Goal: Information Seeking & Learning: Understand process/instructions

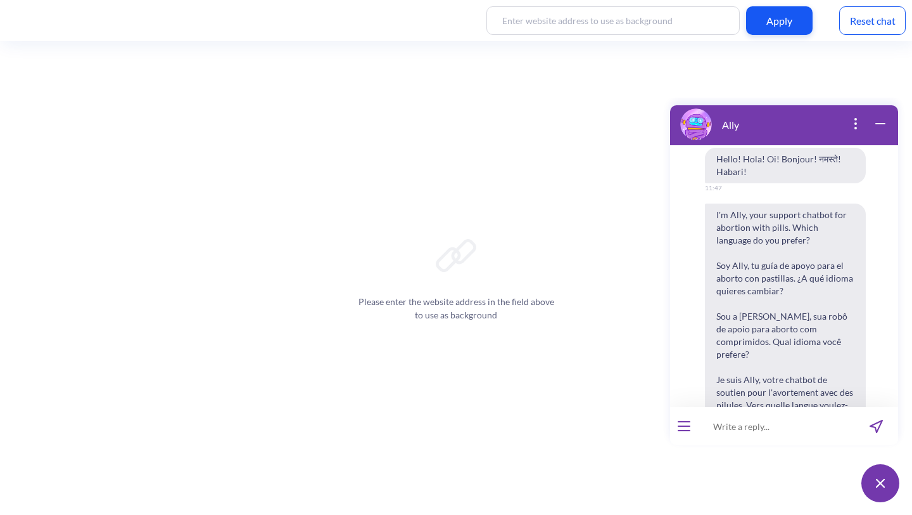
scroll to position [9256, 0]
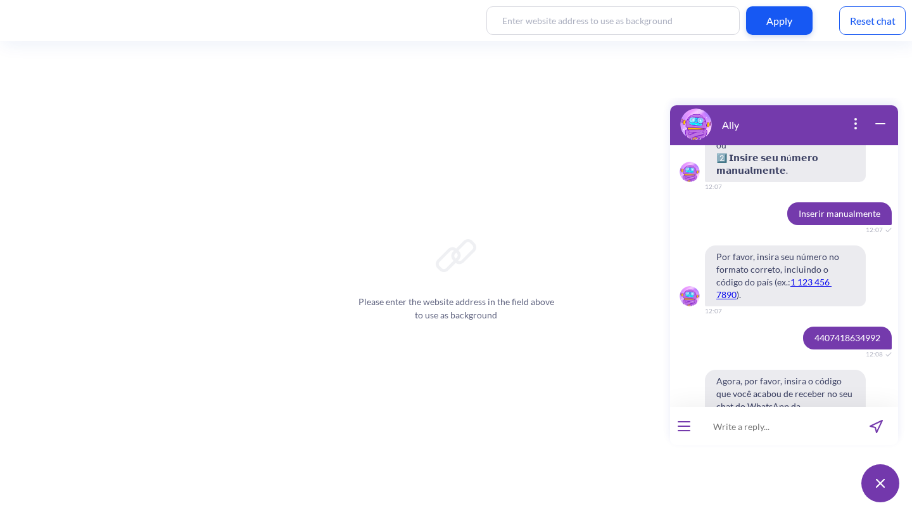
click at [773, 430] on input at bounding box center [776, 426] width 157 height 38
click at [751, 421] on input at bounding box center [776, 426] width 157 height 38
click at [684, 421] on icon "open menu" at bounding box center [684, 421] width 13 height 1
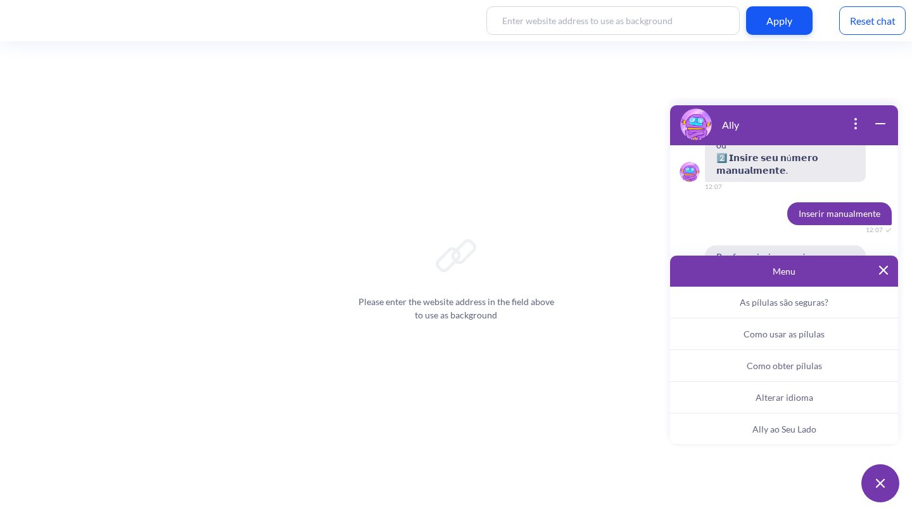
click at [770, 438] on button "Ally ao Seu Lado" at bounding box center [784, 429] width 228 height 32
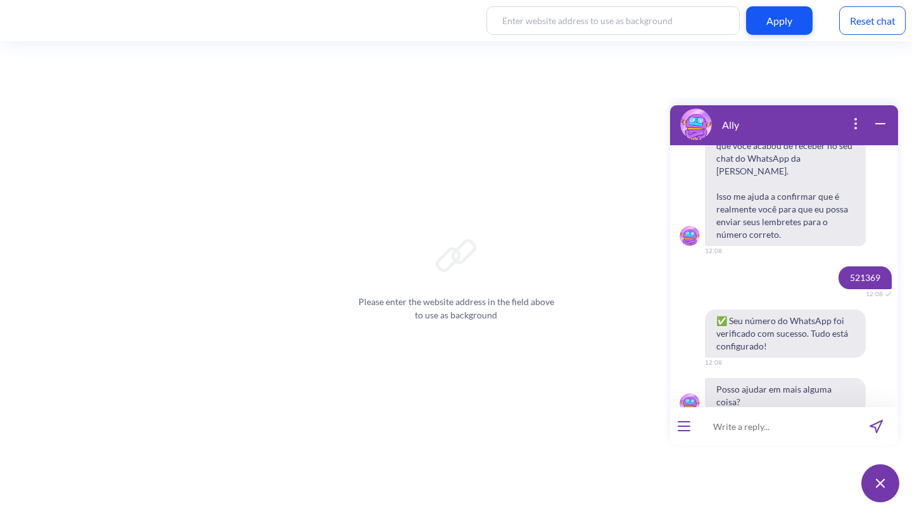
scroll to position [9509, 0]
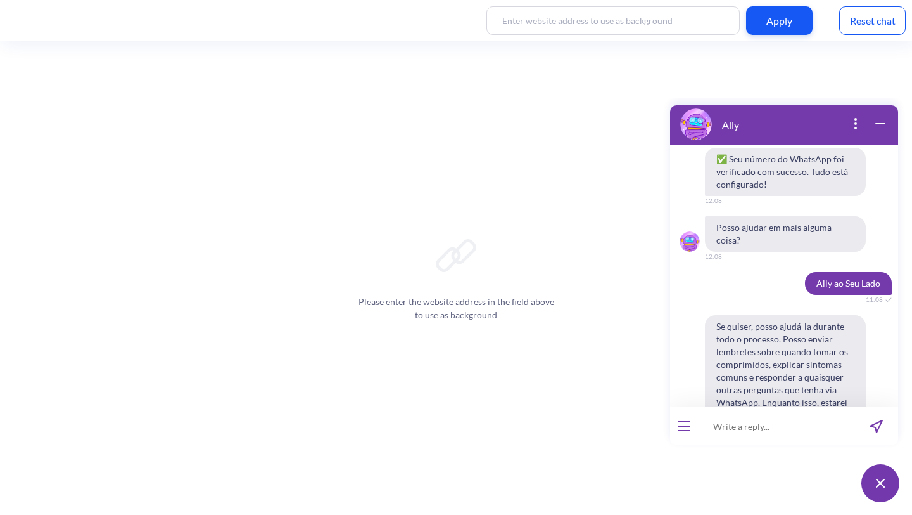
scroll to position [9671, 0]
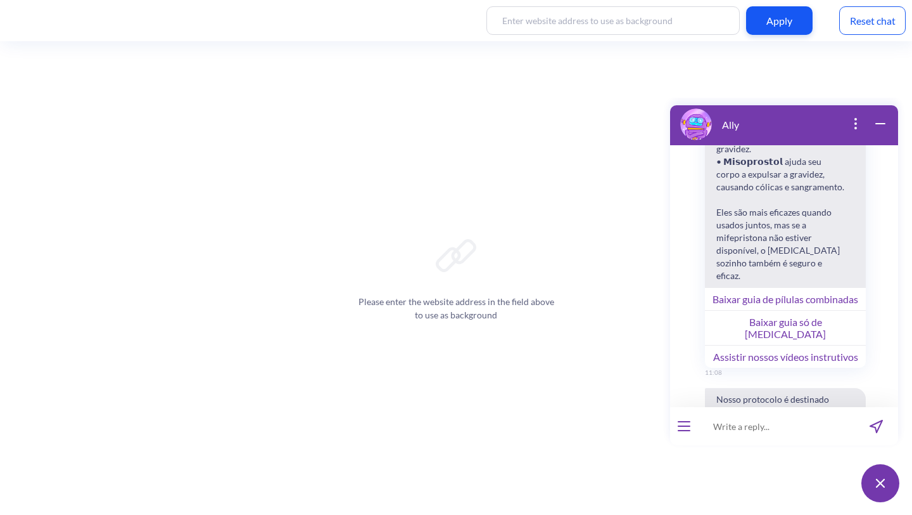
scroll to position [10361, 0]
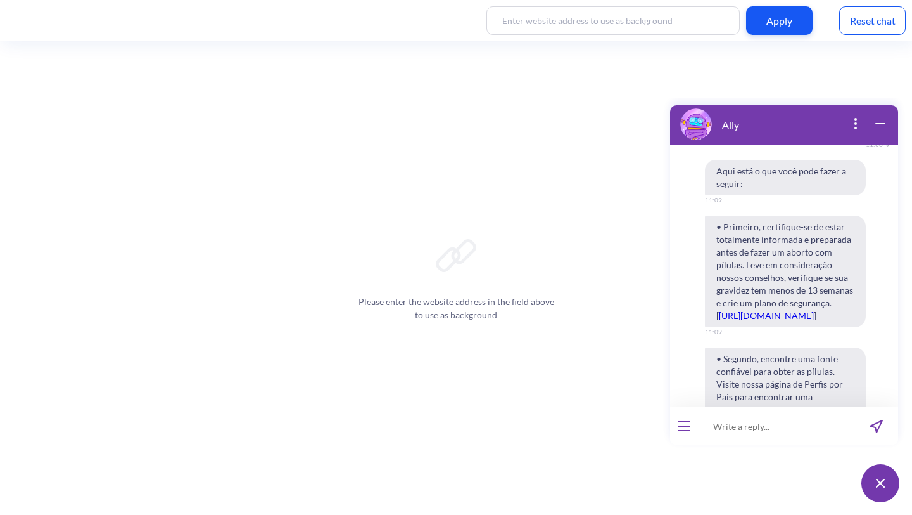
scroll to position [10923, 0]
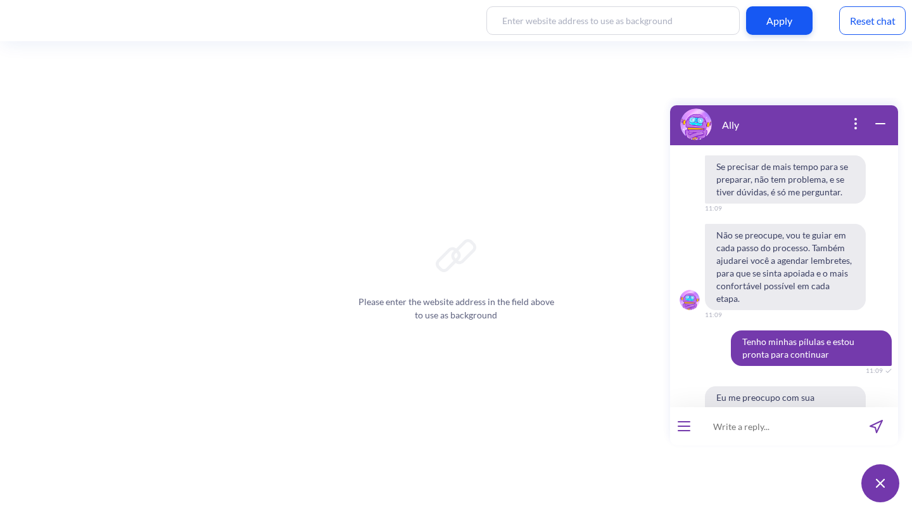
scroll to position [11243, 0]
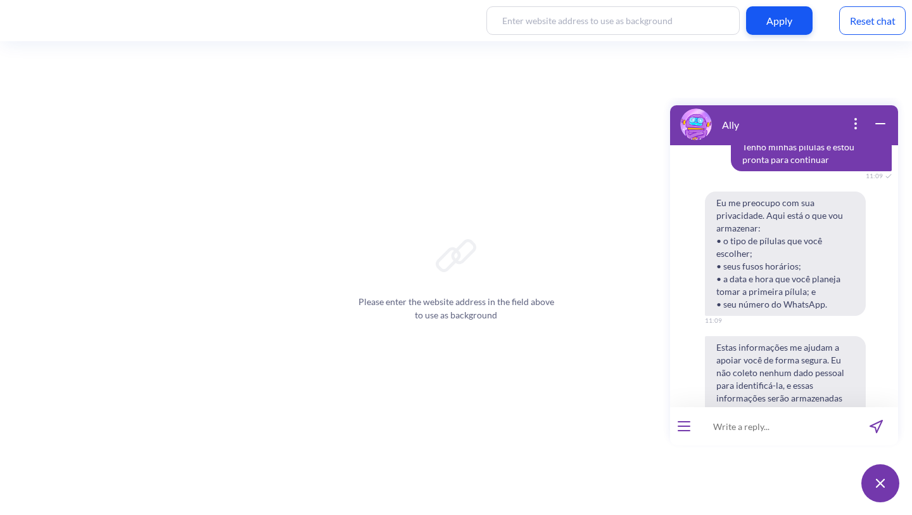
scroll to position [11443, 0]
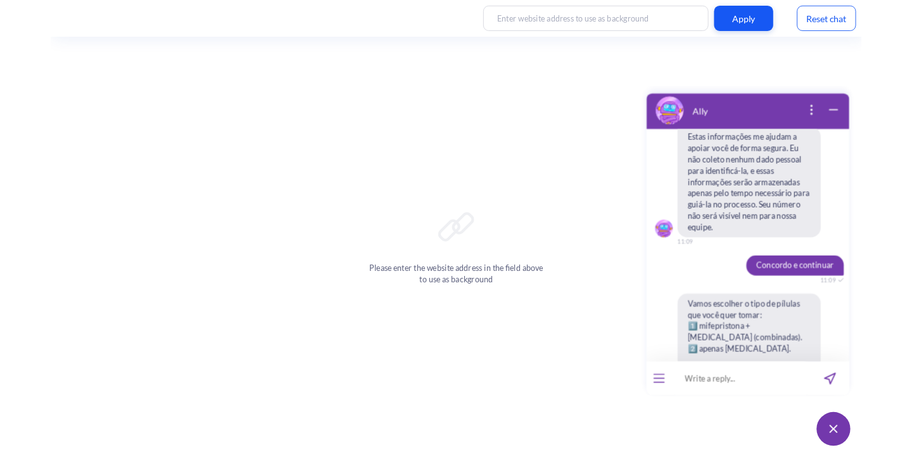
scroll to position [11624, 0]
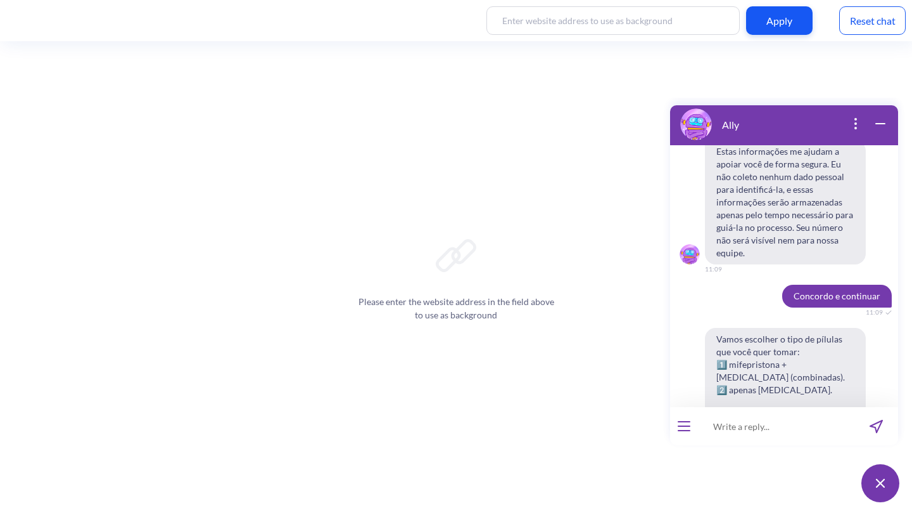
click at [783, 420] on input at bounding box center [776, 426] width 157 height 38
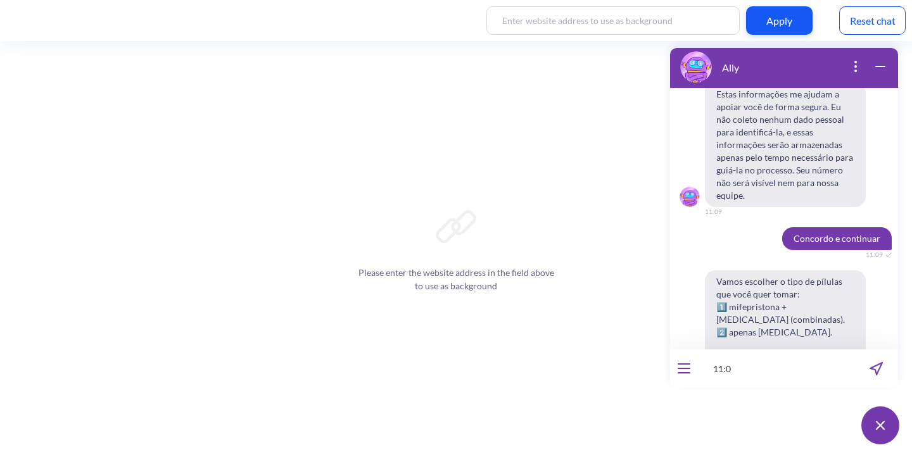
type input "11:09"
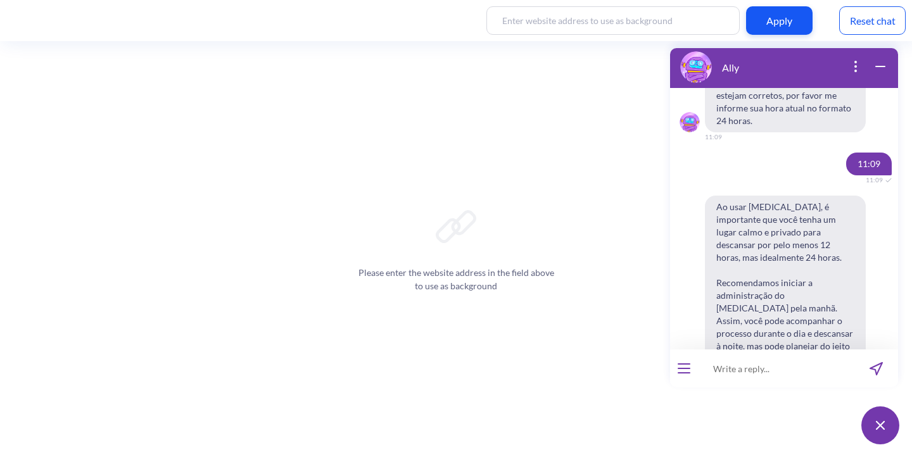
scroll to position [12113, 0]
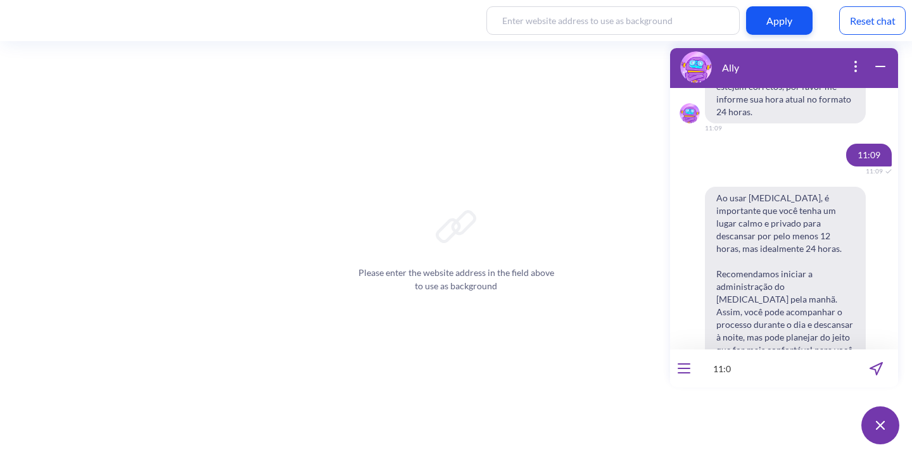
type input "11:09"
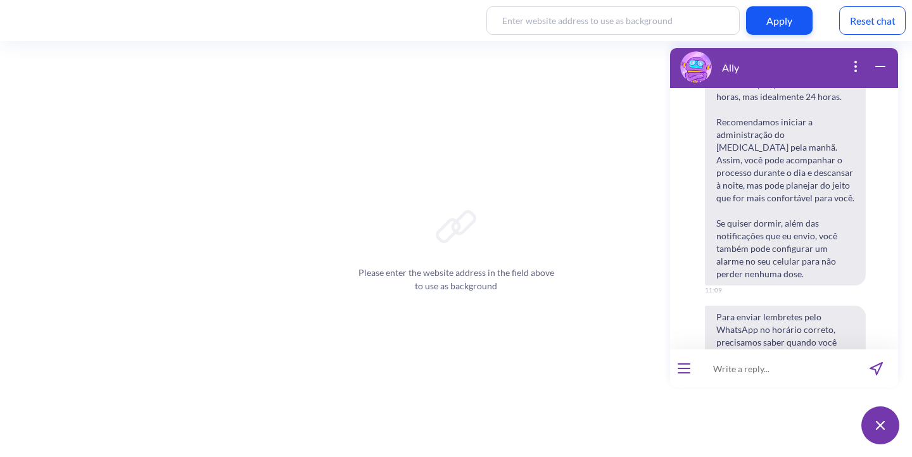
scroll to position [12300, 0]
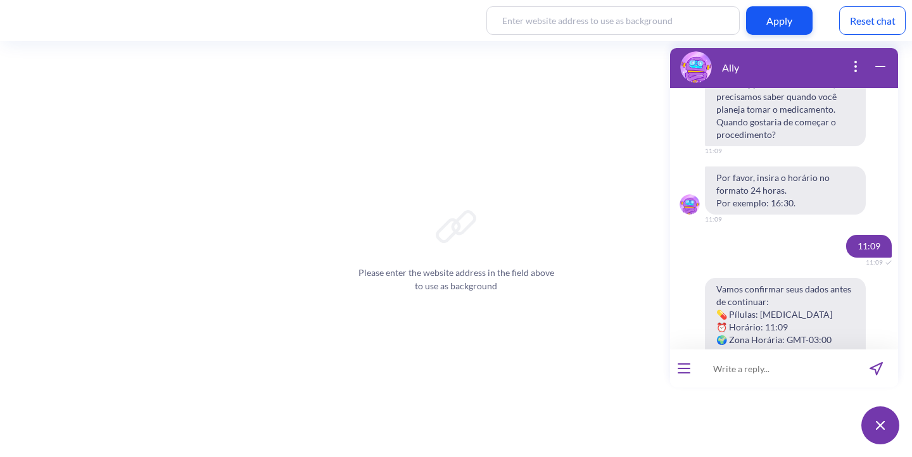
scroll to position [12513, 0]
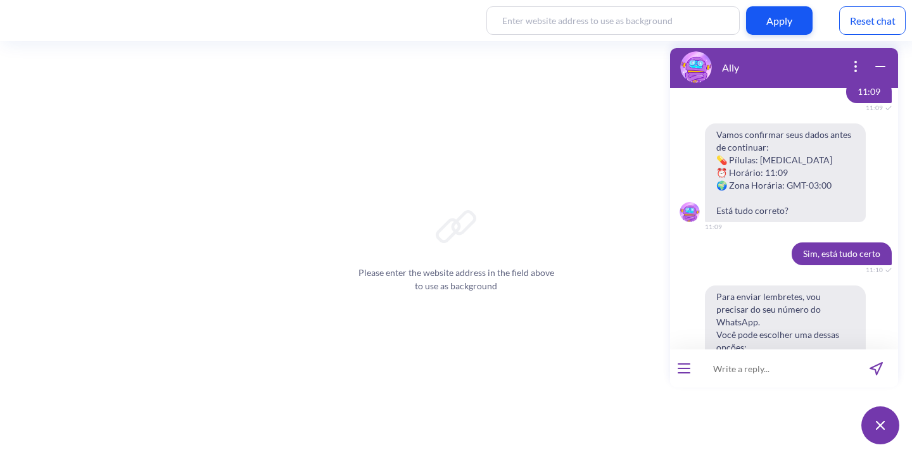
scroll to position [12673, 0]
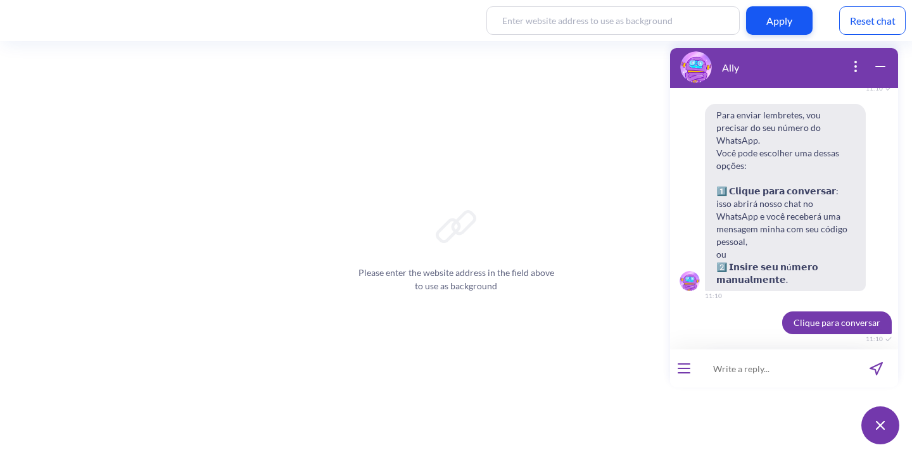
scroll to position [12848, 0]
click at [732, 371] on input at bounding box center [776, 369] width 157 height 38
type input "311543"
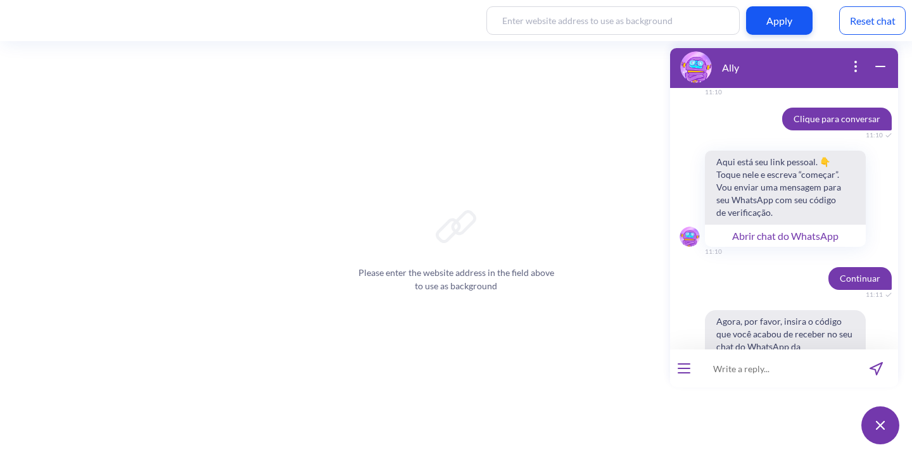
scroll to position [13074, 0]
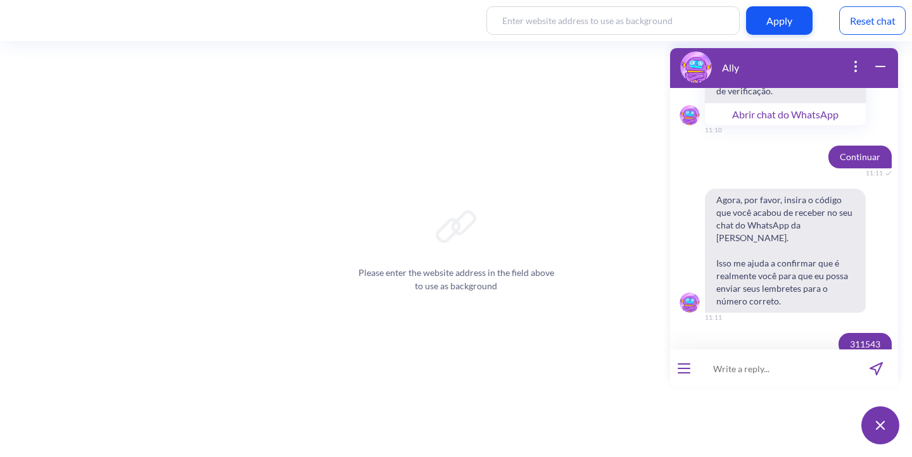
scroll to position [13228, 0]
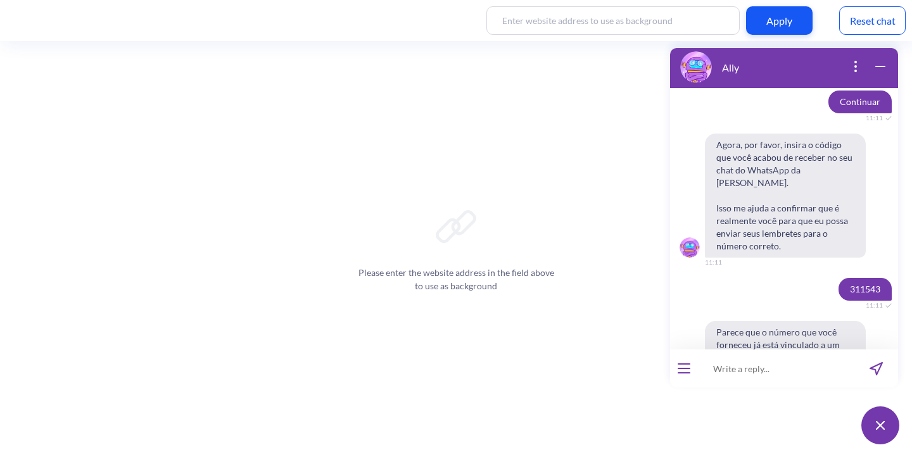
click at [688, 369] on button "open menu" at bounding box center [684, 369] width 13 height 10
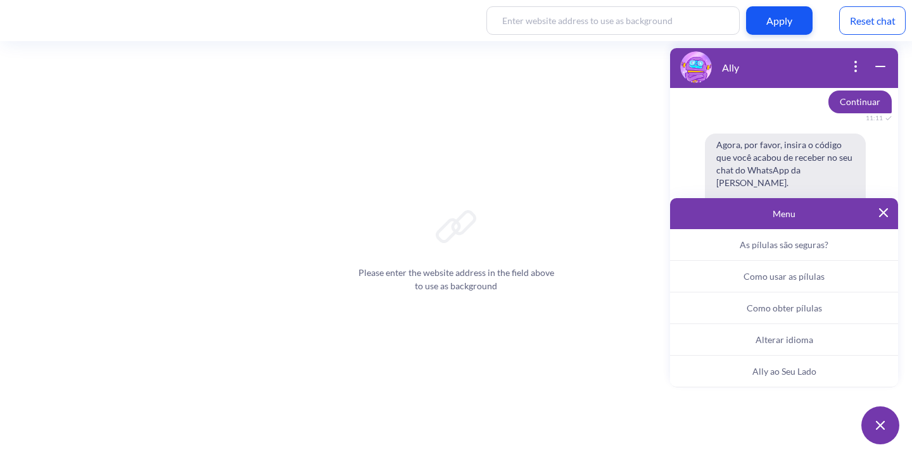
click at [765, 370] on span "Ally ao Seu Lado" at bounding box center [785, 371] width 64 height 11
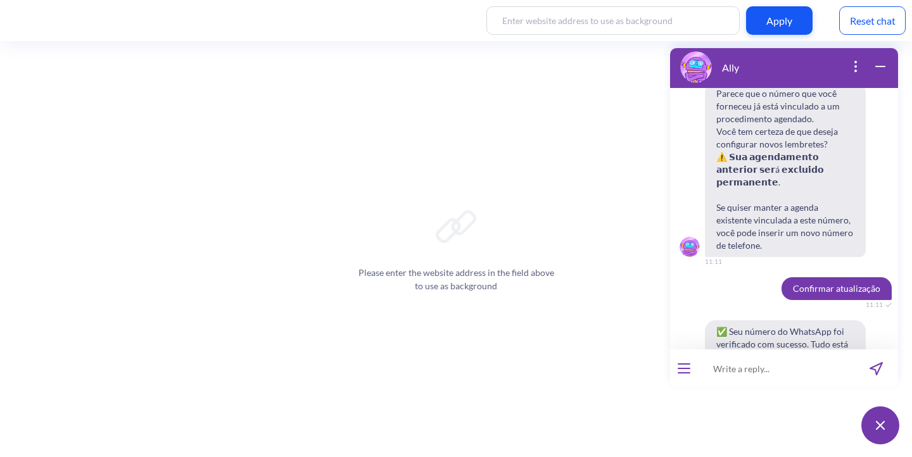
scroll to position [13479, 0]
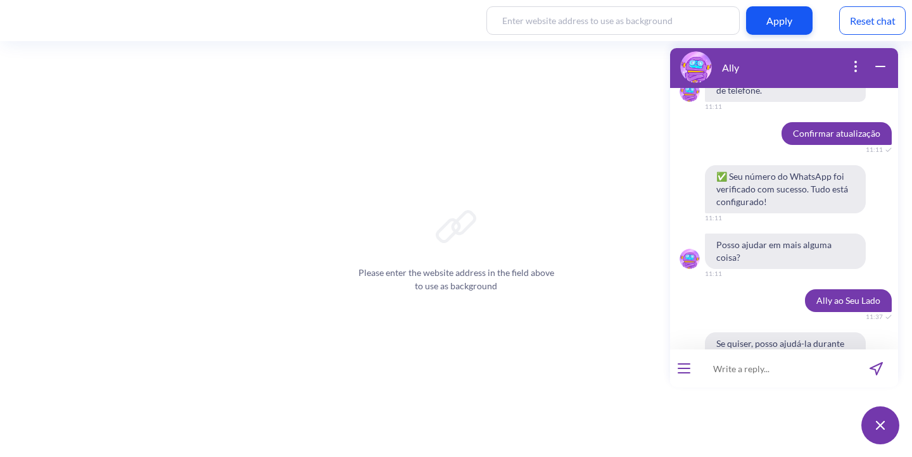
scroll to position [13641, 0]
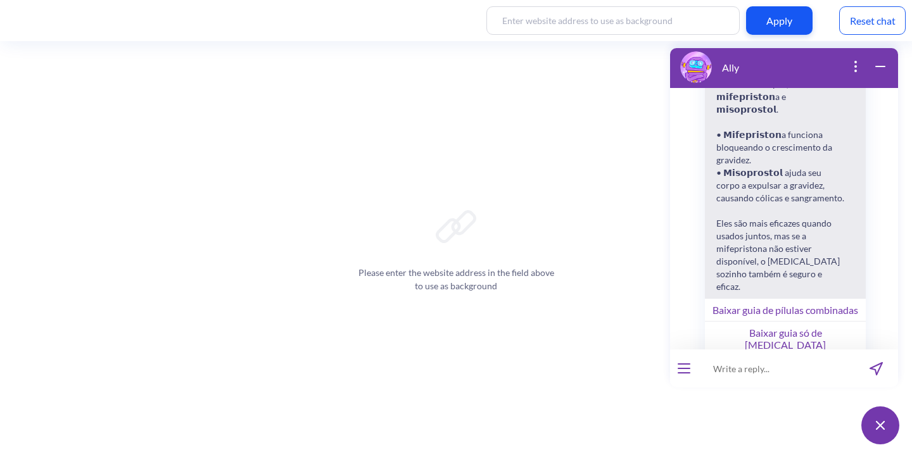
scroll to position [14331, 0]
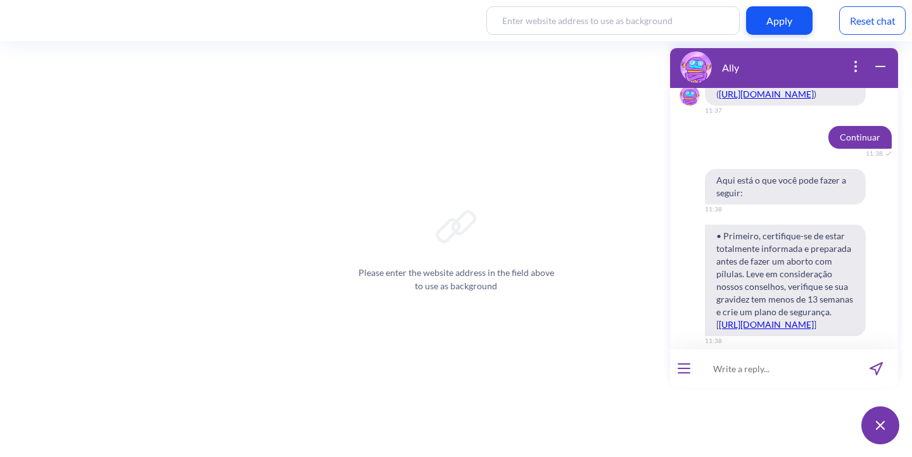
scroll to position [14894, 0]
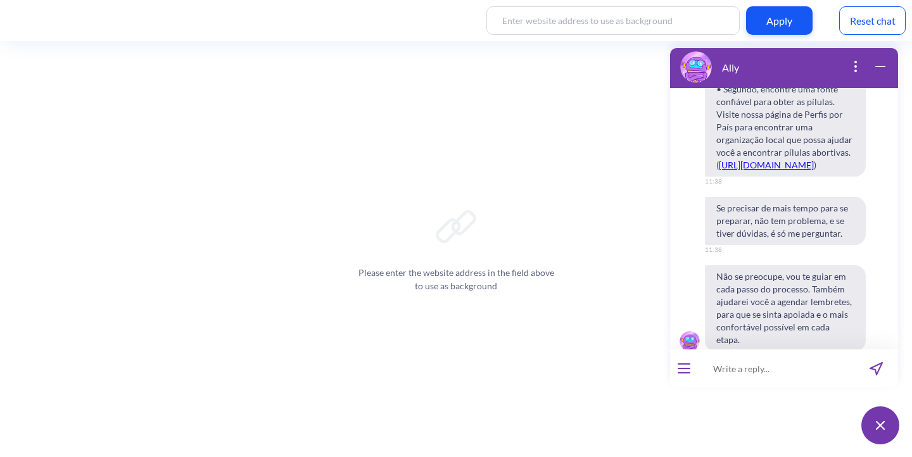
scroll to position [15213, 0]
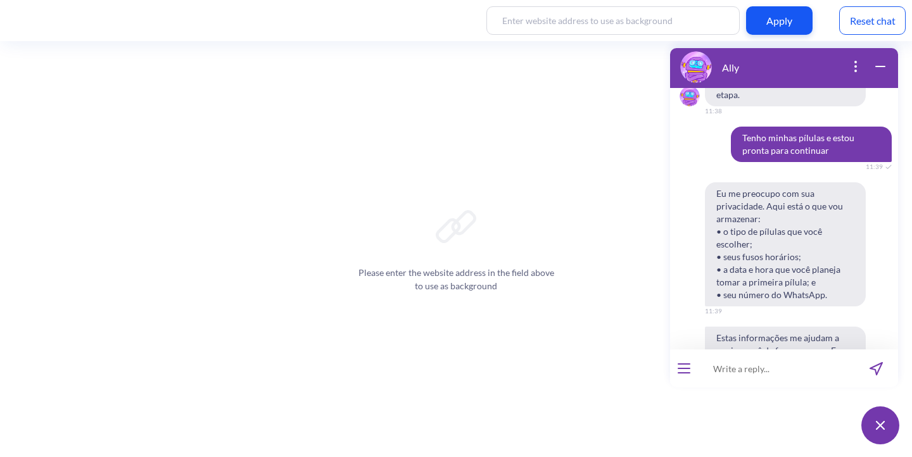
scroll to position [15414, 0]
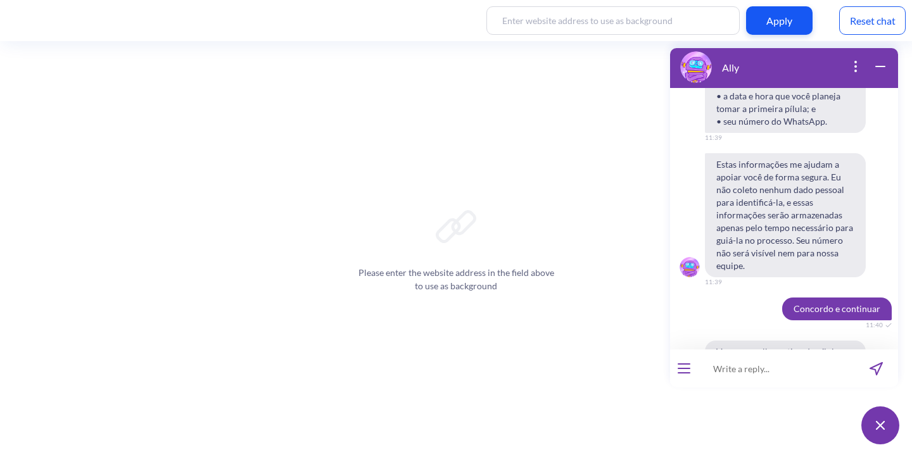
scroll to position [15594, 0]
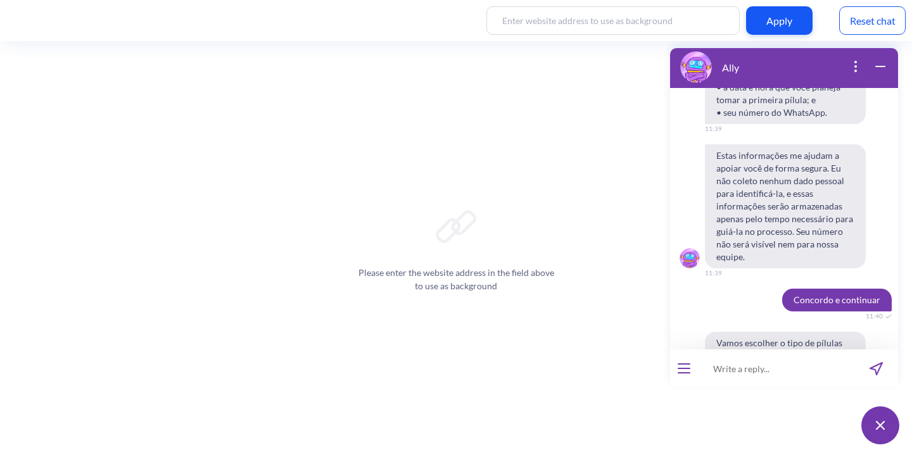
click at [720, 372] on input at bounding box center [776, 369] width 157 height 38
type input "!"
type input "11:40"
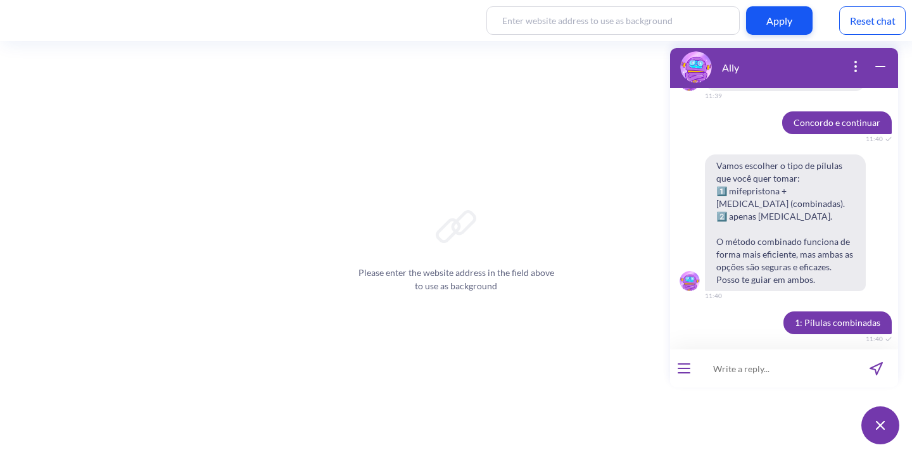
scroll to position [15812, 0]
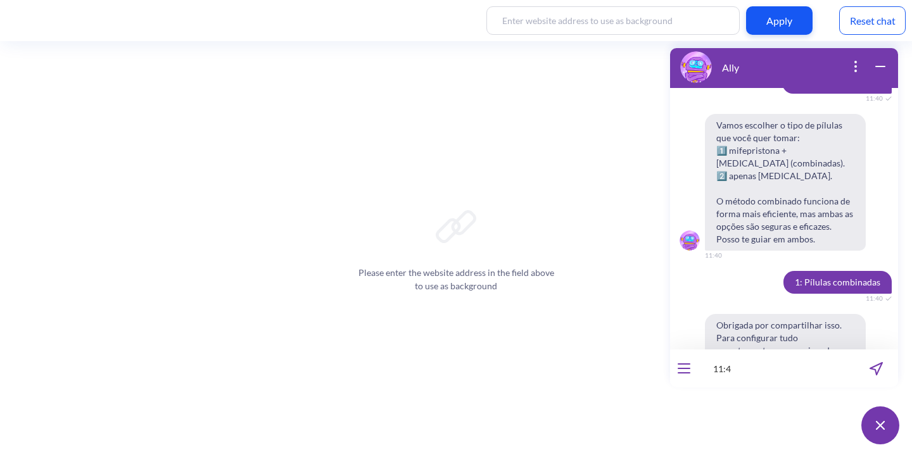
type input "11:40"
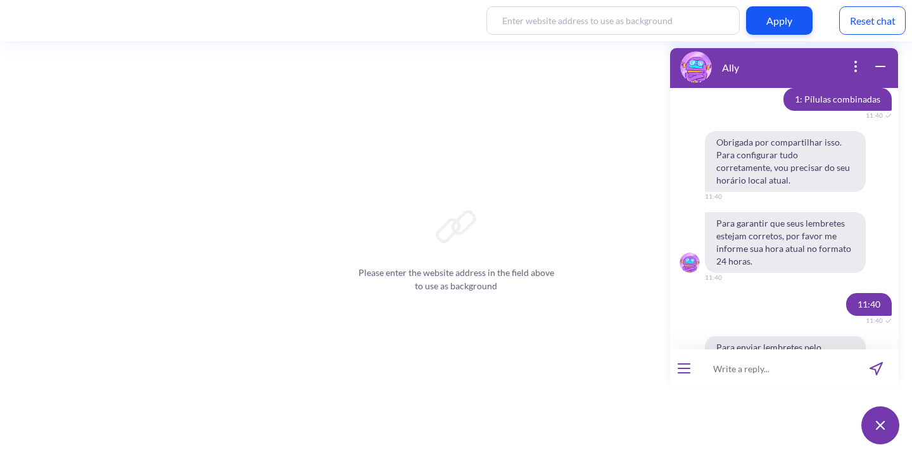
scroll to position [15999, 0]
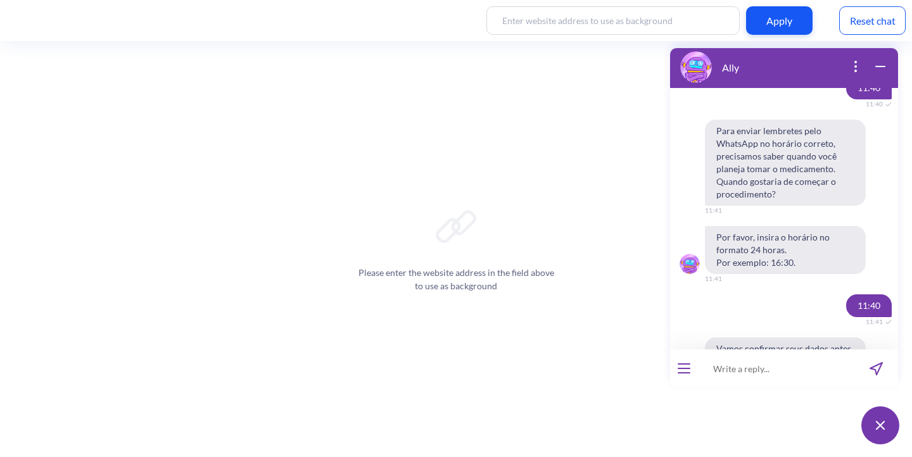
scroll to position [16212, 0]
click at [776, 376] on input at bounding box center [776, 369] width 157 height 38
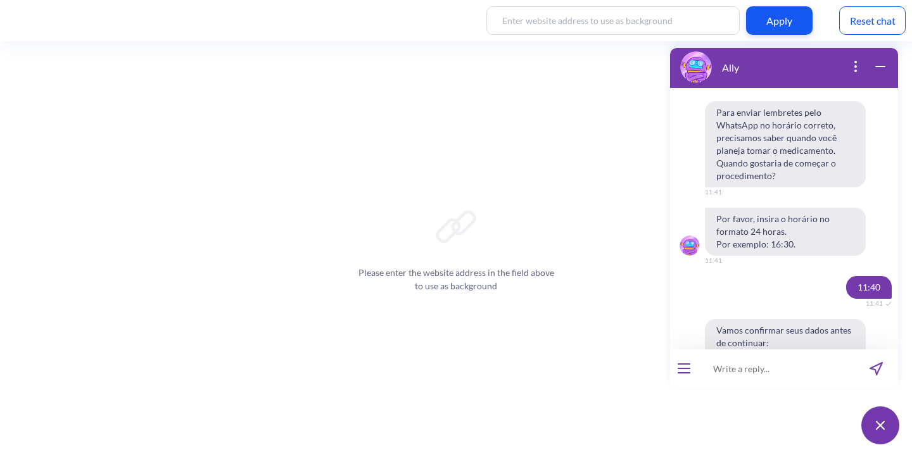
scroll to position [16243, 0]
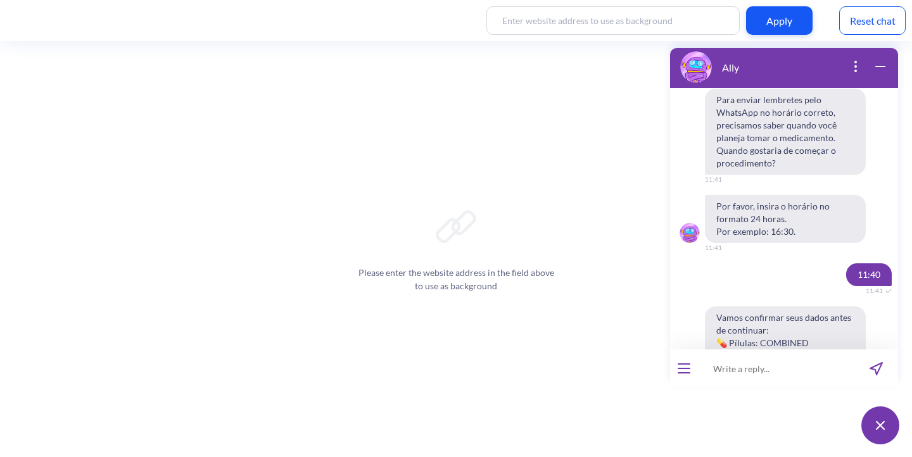
type input "+"
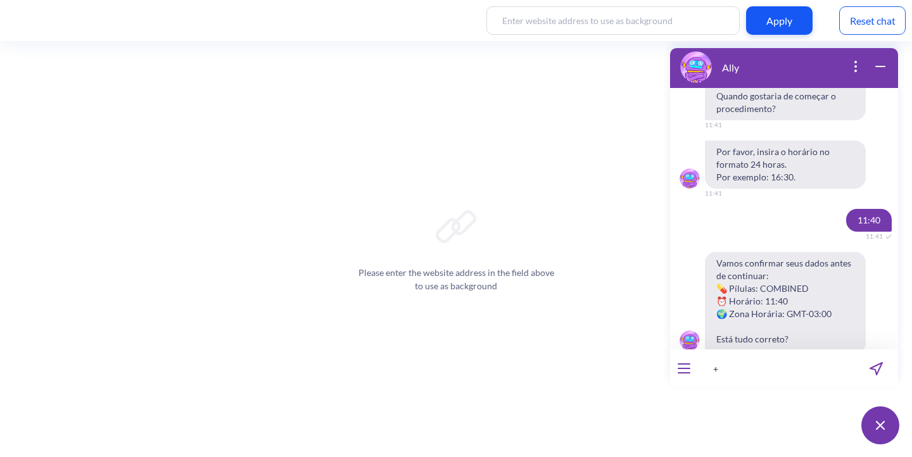
scroll to position [16299, 0]
click at [810, 364] on input "[PHONE_NUMBER]" at bounding box center [776, 369] width 157 height 38
type input "eu nao sei o codigo do meu pais"
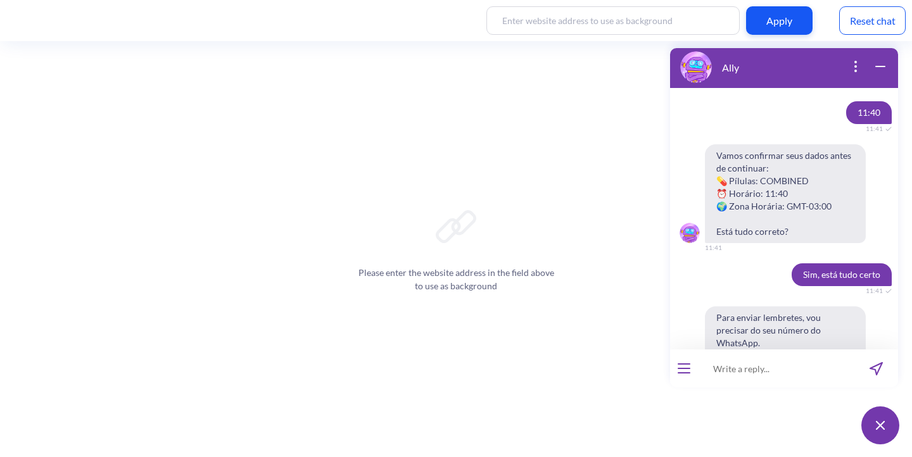
scroll to position [16410, 0]
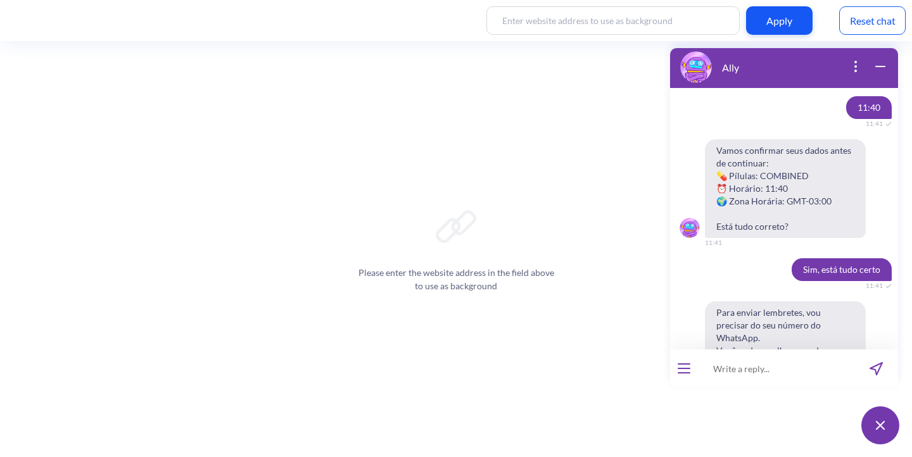
paste input "[PHONE_NUMBER]"
type input "[PHONE_NUMBER]"
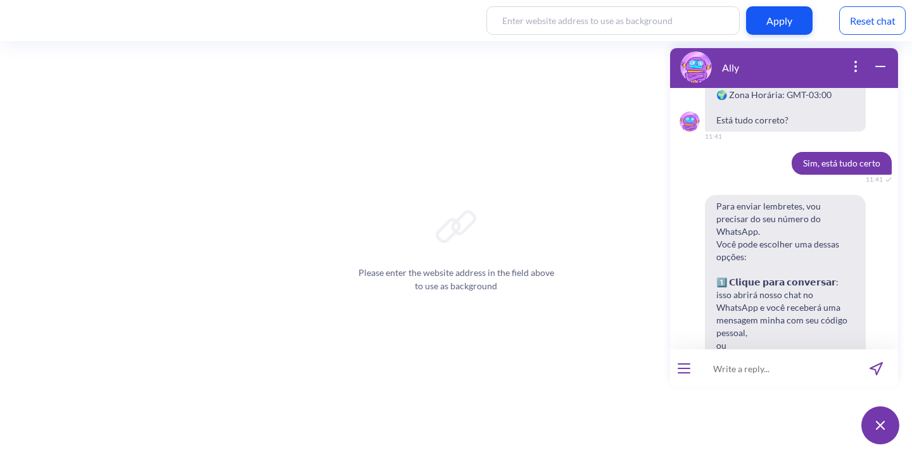
scroll to position [16522, 0]
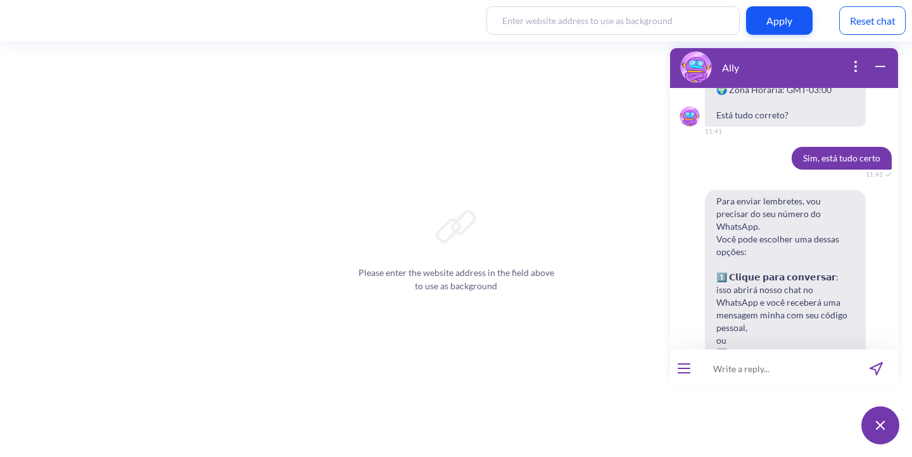
paste input "[PHONE_NUMBER]"
click at [719, 368] on input "[PHONE_NUMBER]" at bounding box center [776, 369] width 157 height 38
type input "447418634992"
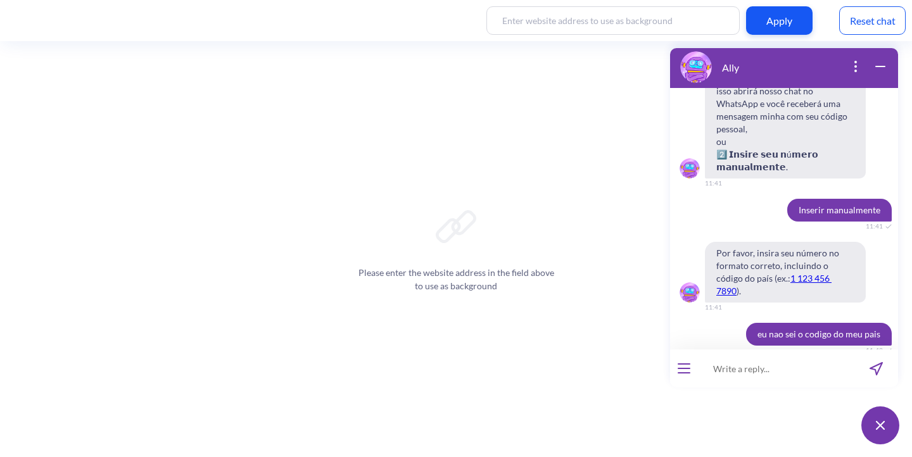
scroll to position [16722, 0]
click at [727, 369] on input at bounding box center [776, 369] width 157 height 38
type input "854332"
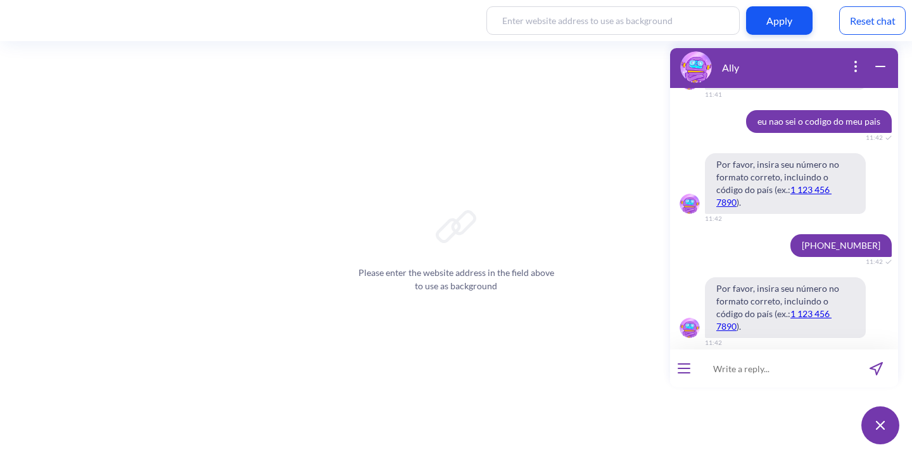
scroll to position [16947, 0]
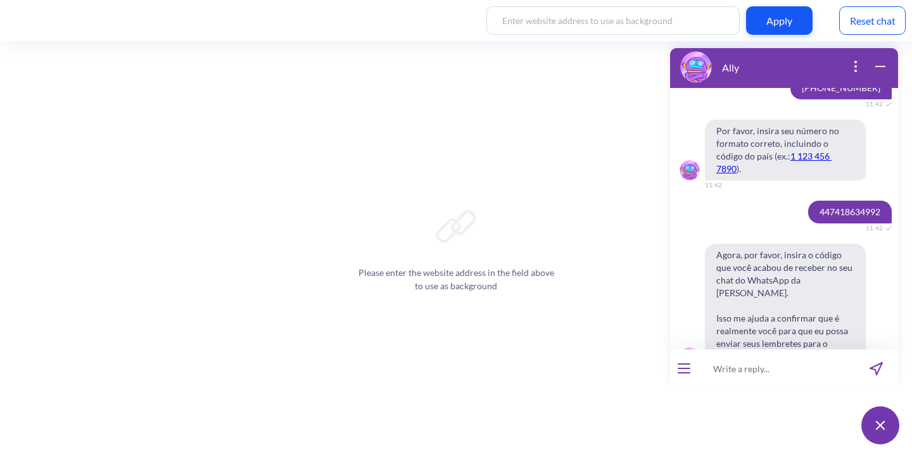
scroll to position [17102, 0]
